Goal: Register for event/course

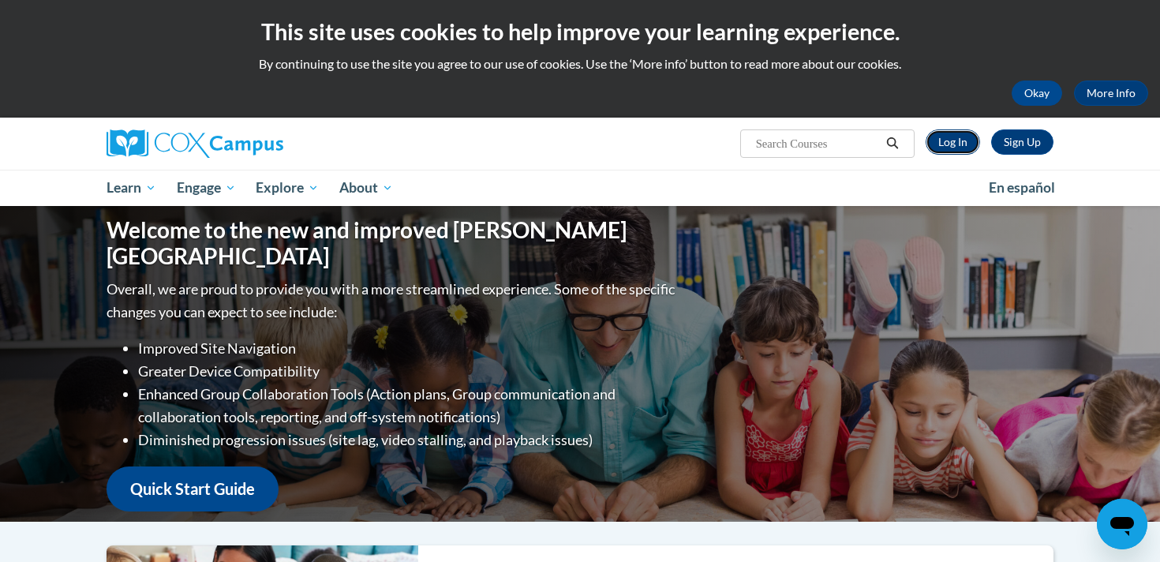
click at [959, 140] on link "Log In" at bounding box center [953, 141] width 54 height 25
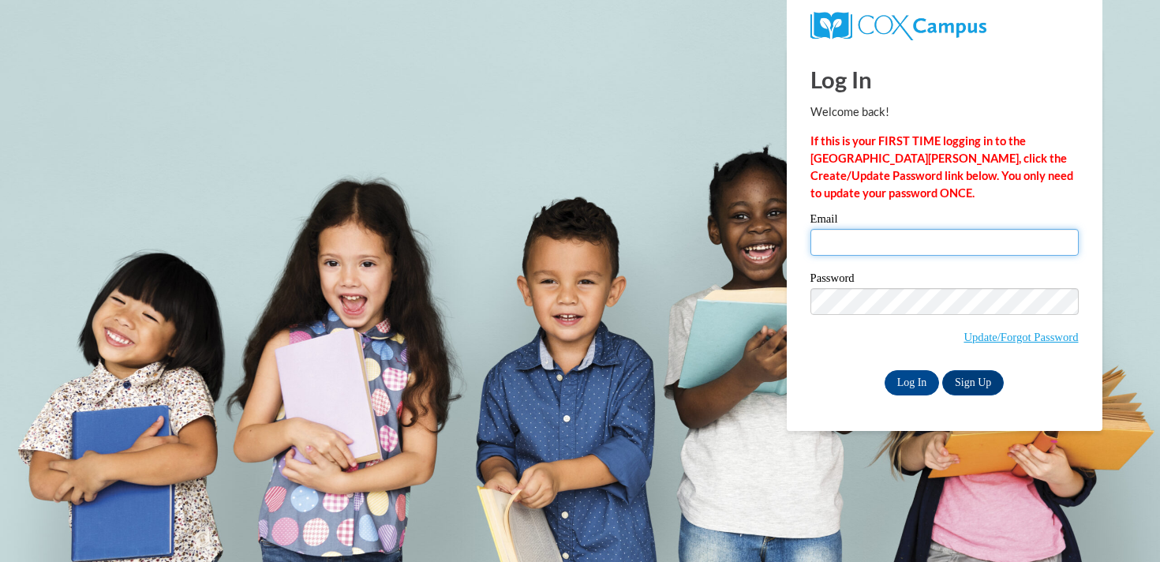
click at [878, 246] on input "Email" at bounding box center [944, 242] width 268 height 27
type input "sbosmans@waukesha.k12.wi.us"
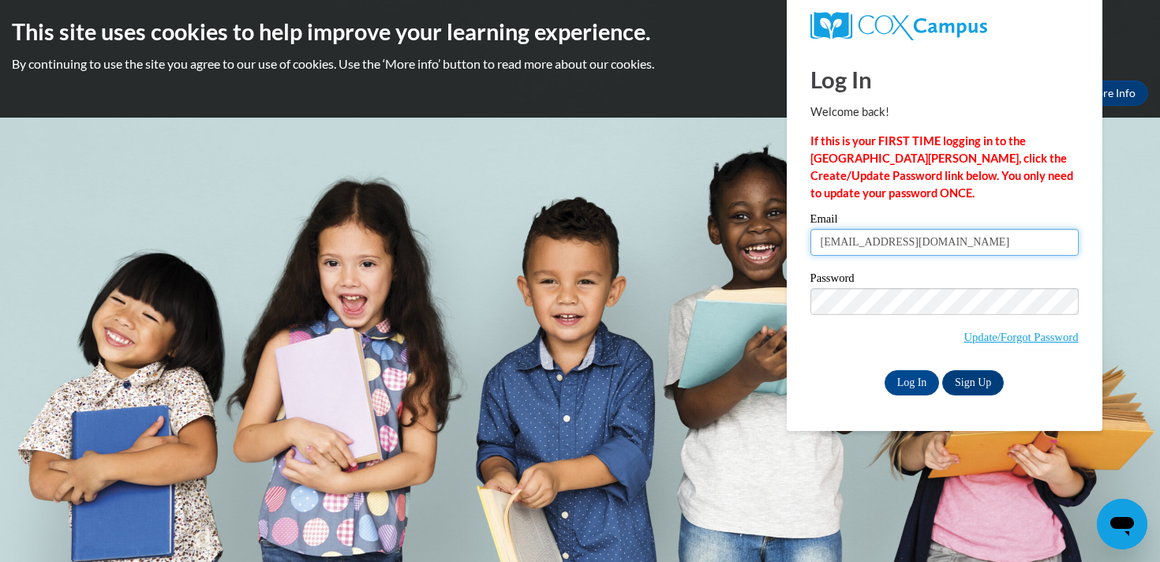
click at [991, 255] on input "sbosmans@waukesha.k12.wi.us" at bounding box center [944, 242] width 268 height 27
click at [918, 377] on input "Log In" at bounding box center [912, 382] width 55 height 25
click at [901, 385] on input "Log In" at bounding box center [912, 382] width 55 height 25
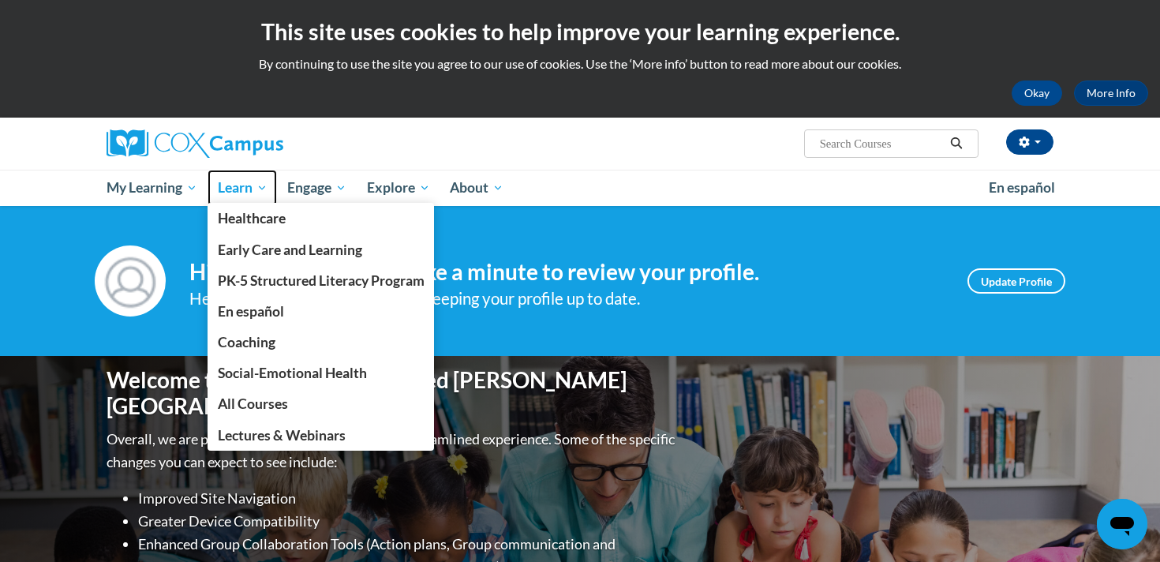
click at [246, 185] on span "Learn" at bounding box center [243, 187] width 50 height 19
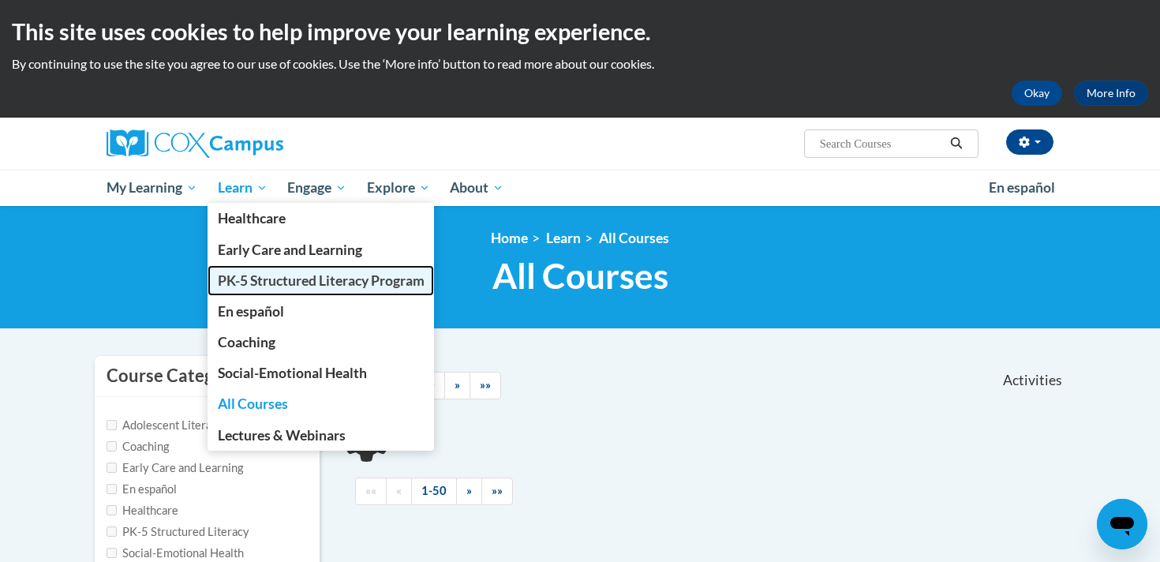
click at [255, 281] on span "PK-5 Structured Literacy Program" at bounding box center [321, 280] width 207 height 17
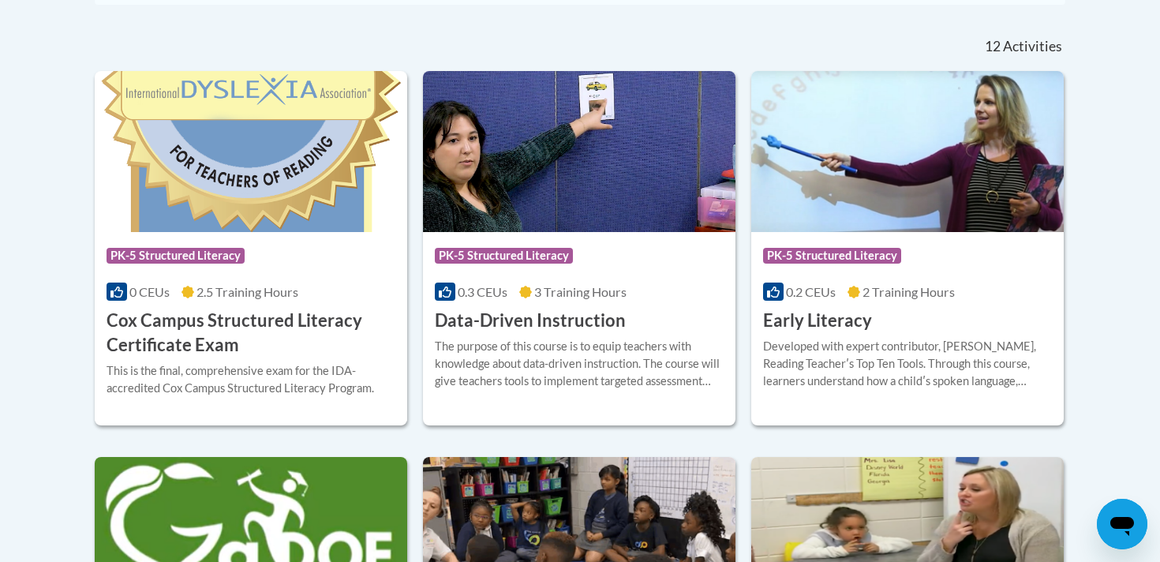
scroll to position [649, 0]
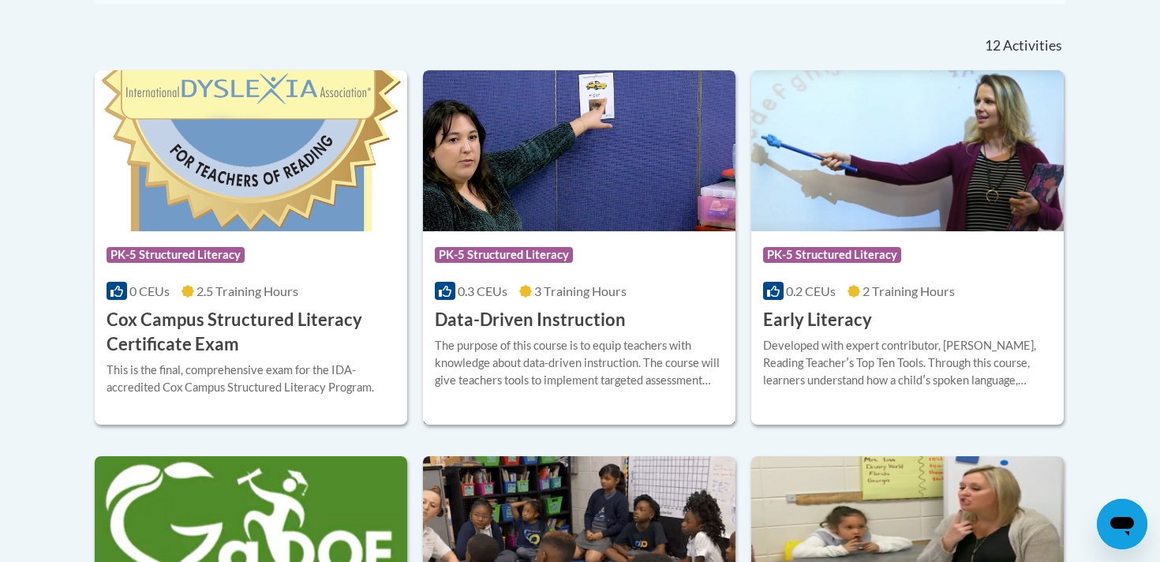
click at [581, 302] on div "Course Category: PK-5 Structured Literacy 0.3 CEUs 3 Training Hours COURSE Data…" at bounding box center [579, 281] width 313 height 101
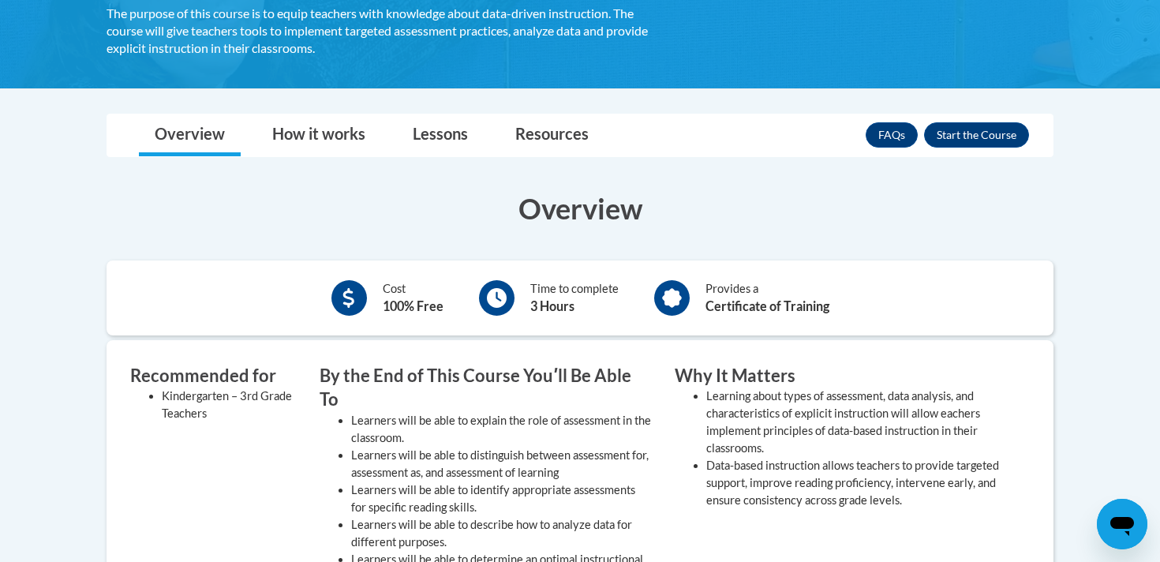
scroll to position [179, 0]
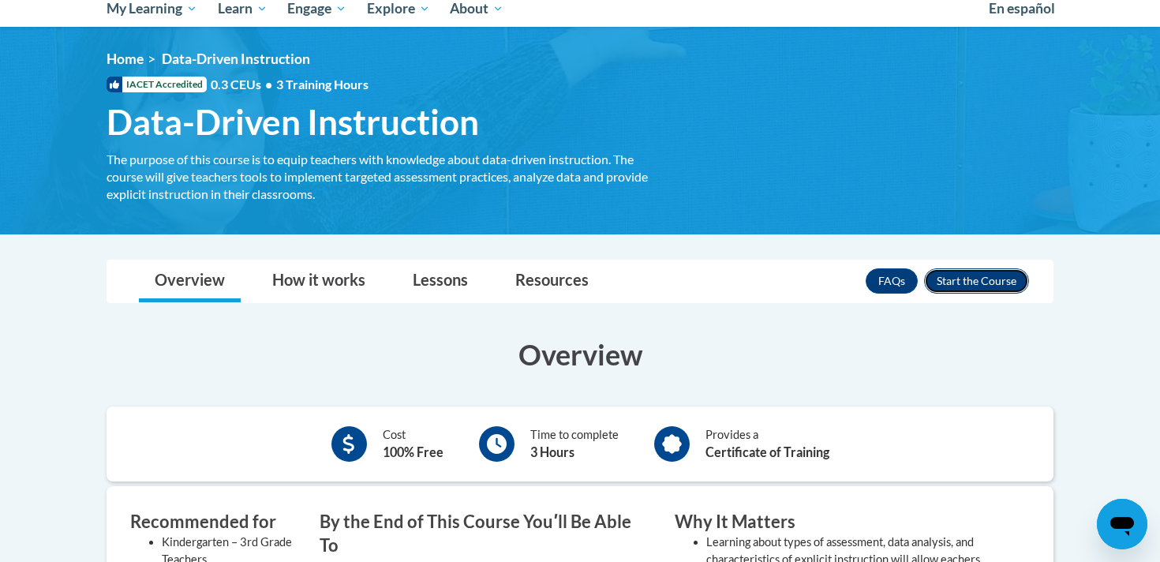
click at [953, 275] on button "Enroll" at bounding box center [976, 280] width 105 height 25
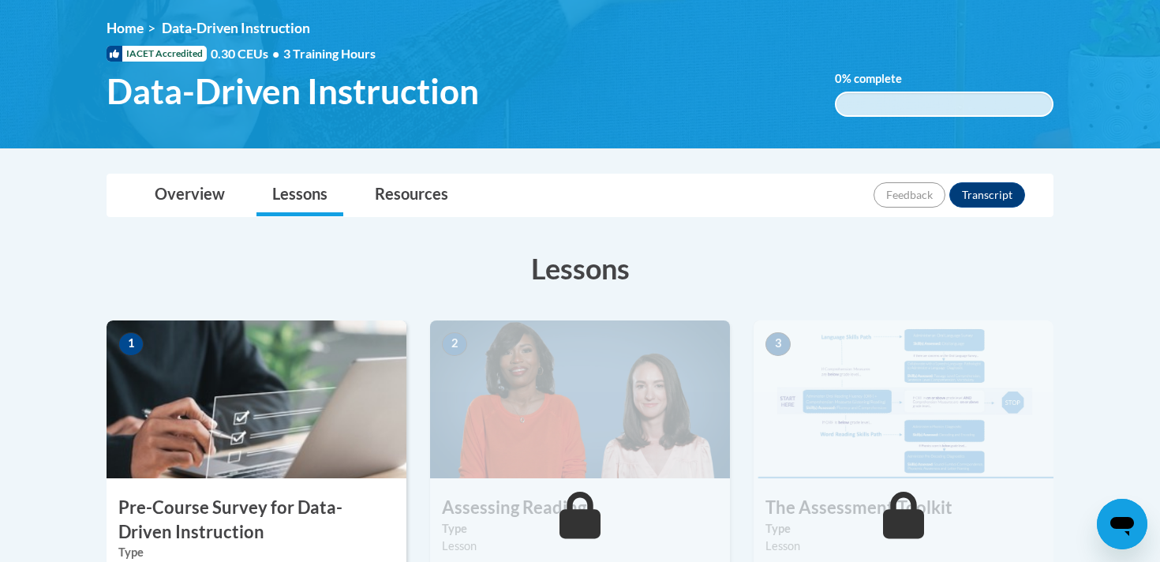
click at [298, 451] on img at bounding box center [257, 399] width 300 height 158
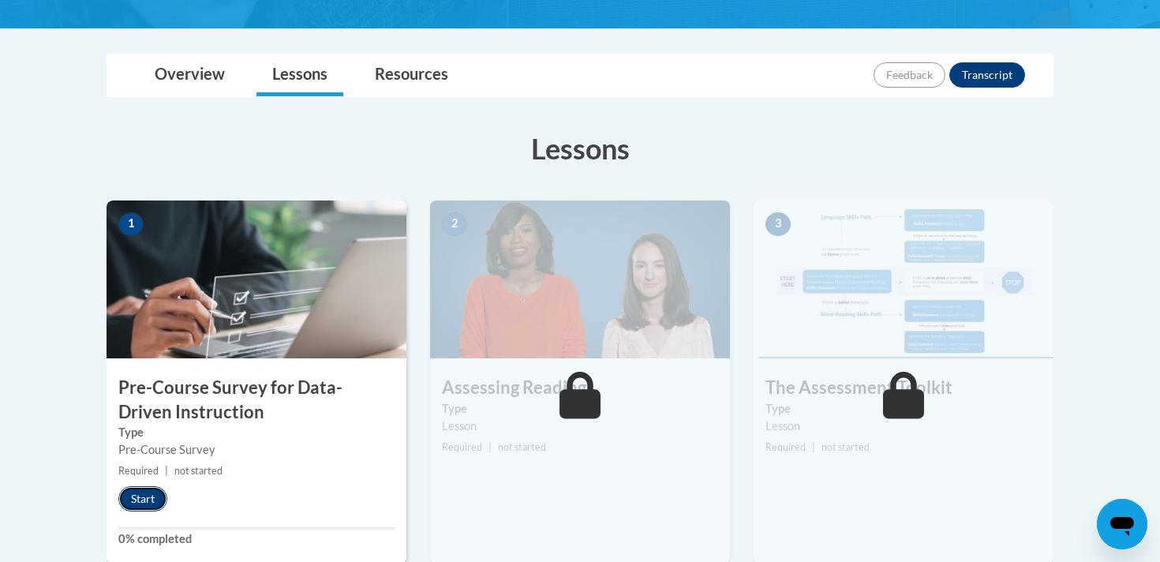
click at [143, 501] on button "Start" at bounding box center [142, 498] width 49 height 25
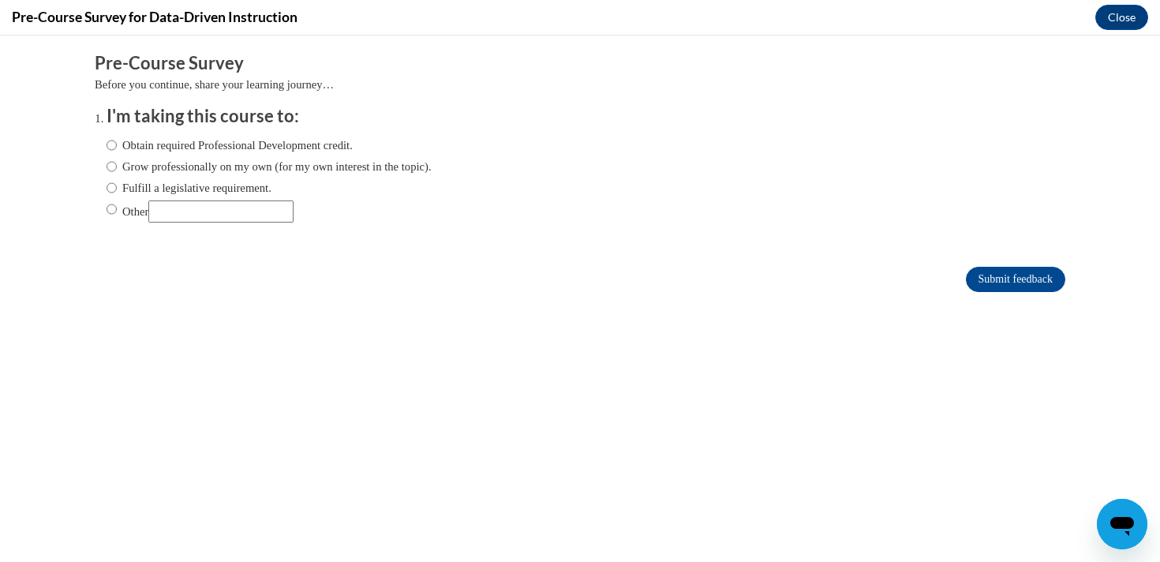
scroll to position [0, 0]
click at [107, 204] on input "Other" at bounding box center [112, 208] width 10 height 17
radio input "true"
click at [306, 140] on label "Obtain required Professional Development credit." at bounding box center [230, 145] width 246 height 17
click at [117, 140] on input "Obtain required Professional Development credit." at bounding box center [112, 145] width 10 height 17
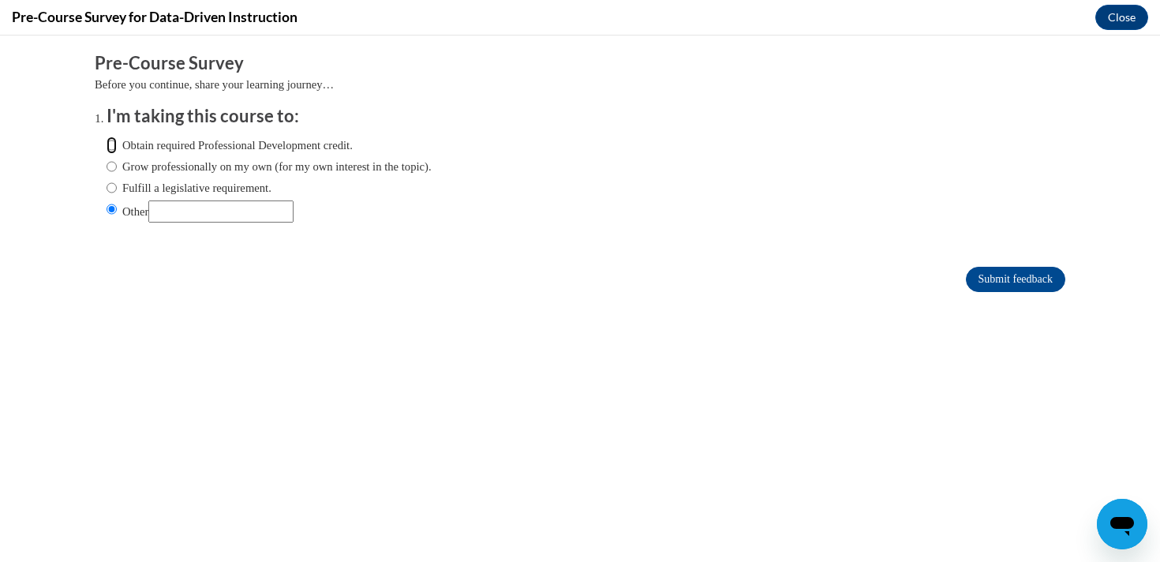
radio input "true"
click at [1034, 275] on input "Submit feedback" at bounding box center [1015, 279] width 99 height 25
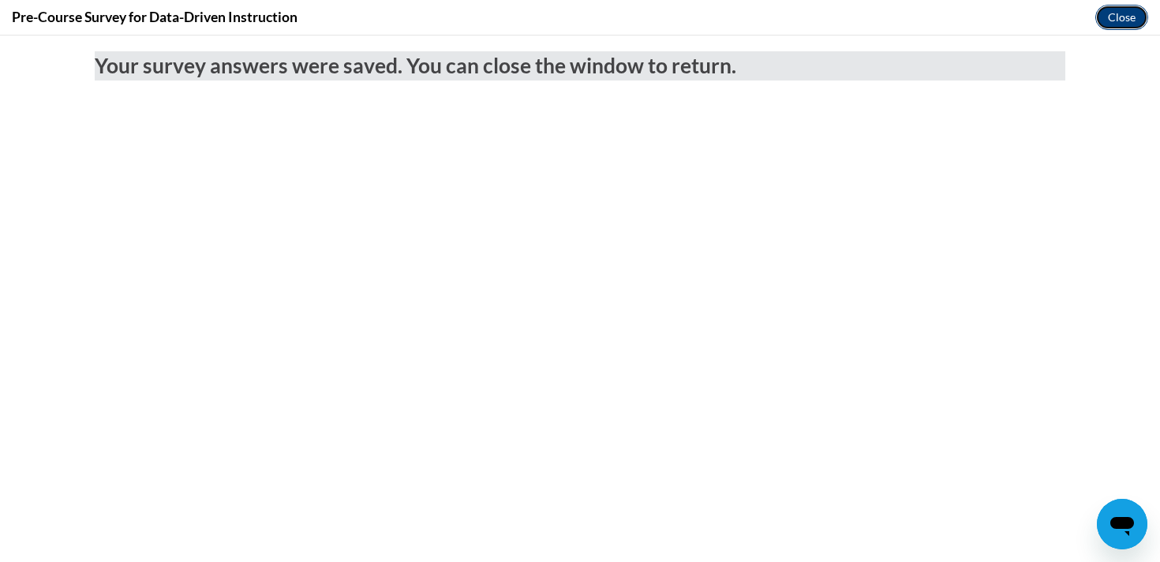
click at [1118, 13] on button "Close" at bounding box center [1121, 17] width 53 height 25
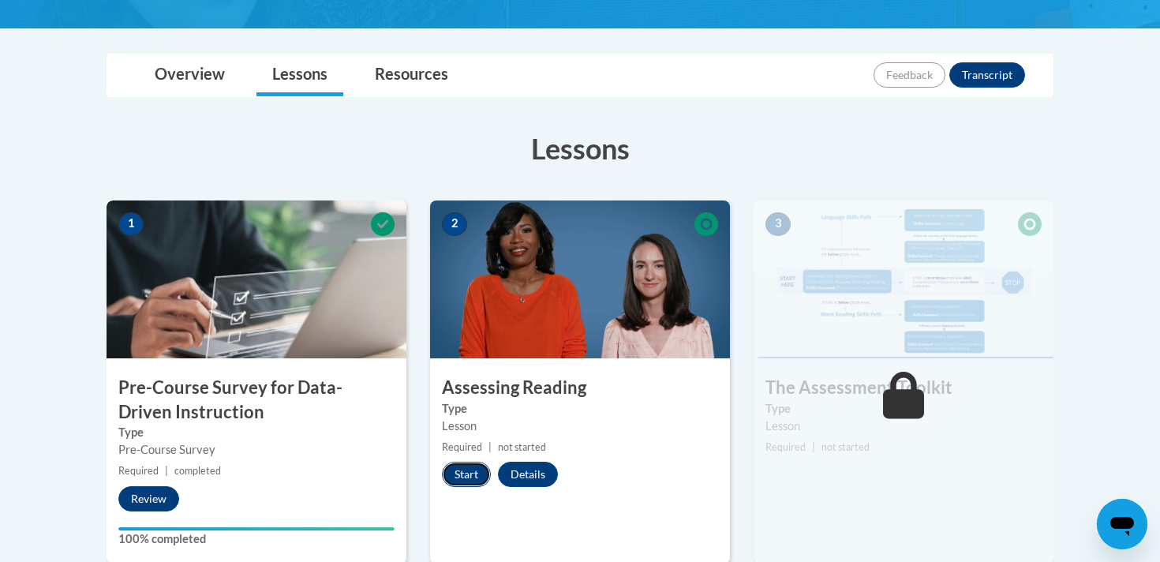
click at [470, 476] on button "Start" at bounding box center [466, 474] width 49 height 25
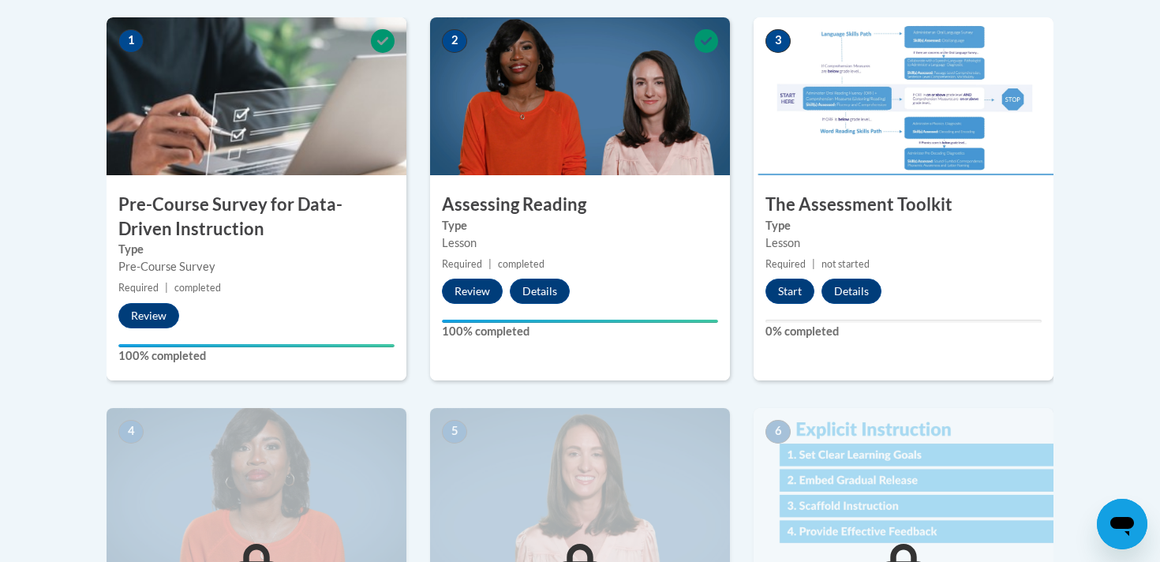
scroll to position [482, 0]
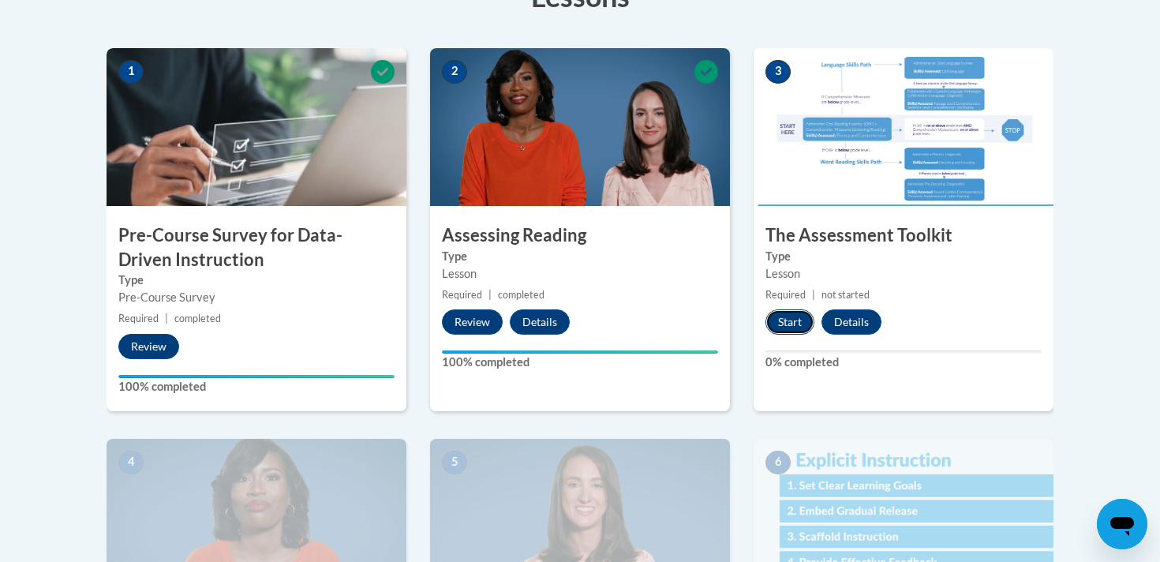
click at [782, 322] on button "Start" at bounding box center [789, 321] width 49 height 25
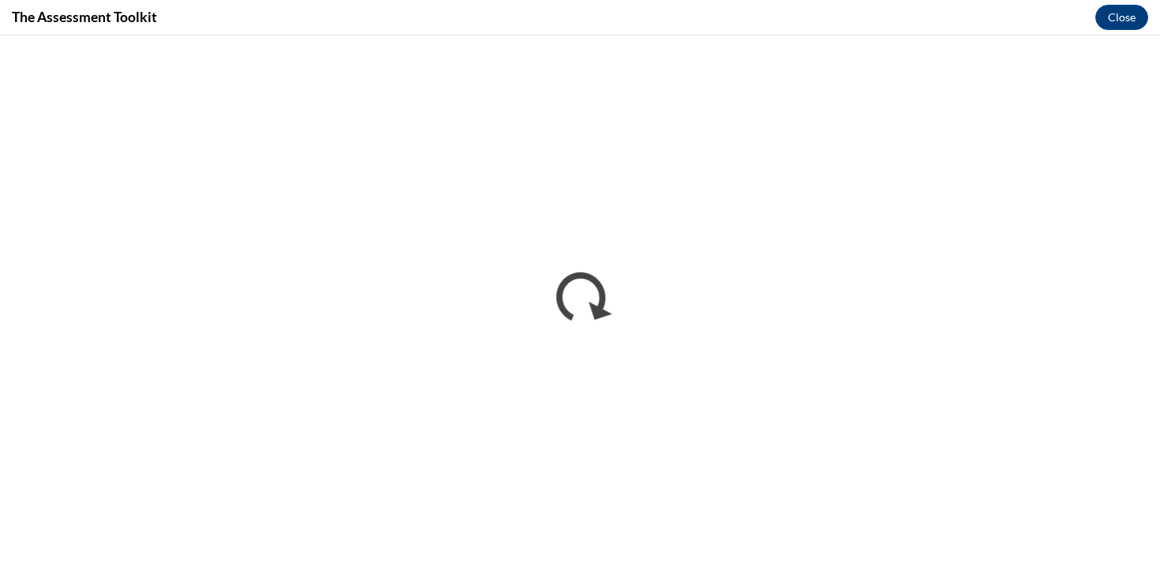
scroll to position [0, 0]
click at [1127, 23] on button "Close" at bounding box center [1121, 17] width 53 height 25
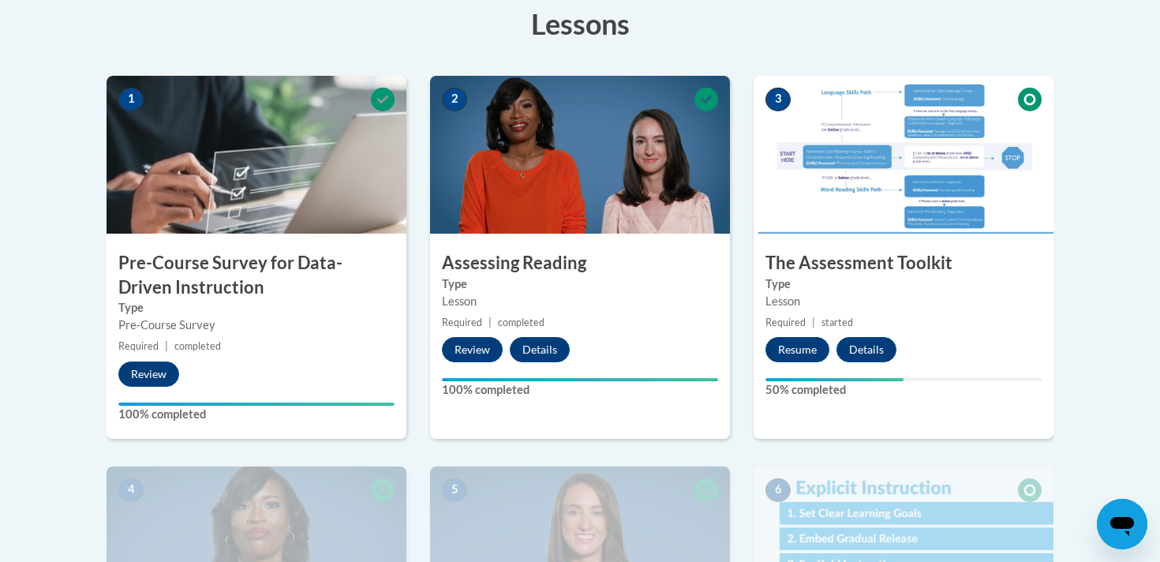
scroll to position [462, 0]
